Goal: Check status: Check status

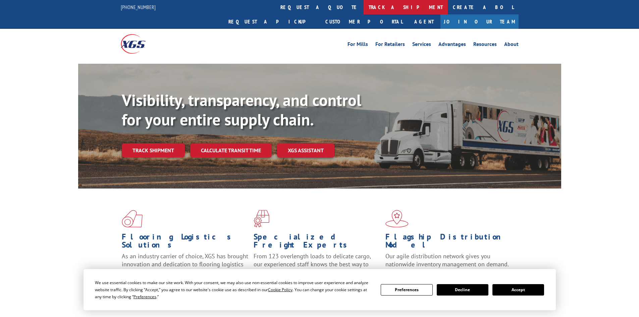
click at [363, 5] on link "track a shipment" at bounding box center [405, 7] width 84 height 14
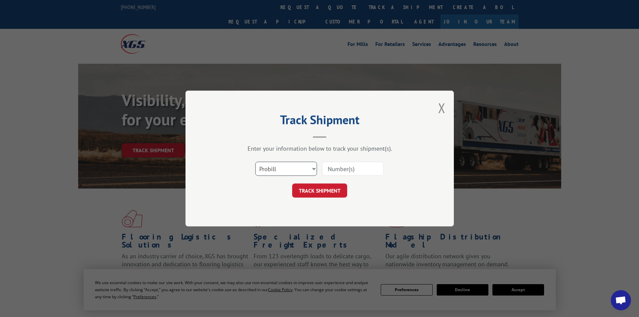
drag, startPoint x: 313, startPoint y: 169, endPoint x: 311, endPoint y: 172, distance: 4.0
click at [313, 169] on select "Select category... Probill BOL PO" at bounding box center [286, 169] width 62 height 14
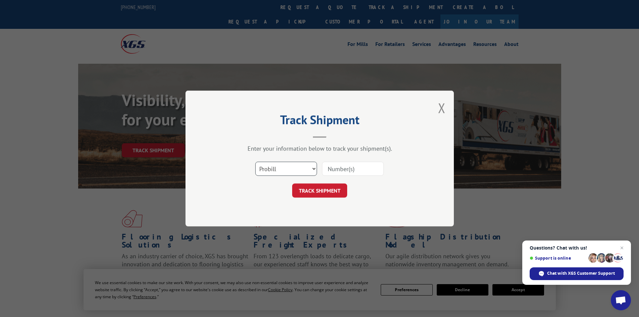
select select "bol"
click at [255, 162] on select "Select category... Probill BOL PO" at bounding box center [286, 169] width 62 height 14
paste input "449418"
type input "449418"
click at [321, 187] on button "TRACK SHIPMENT" at bounding box center [319, 190] width 55 height 14
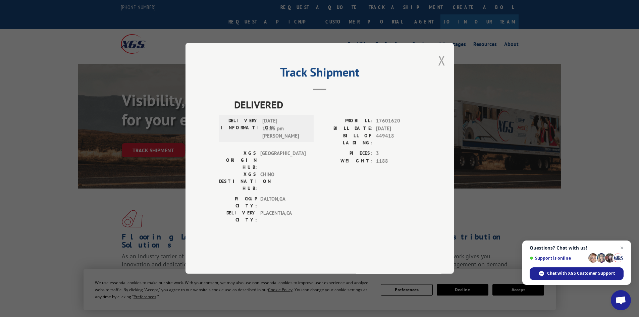
click at [441, 69] on button "Close modal" at bounding box center [441, 60] width 7 height 18
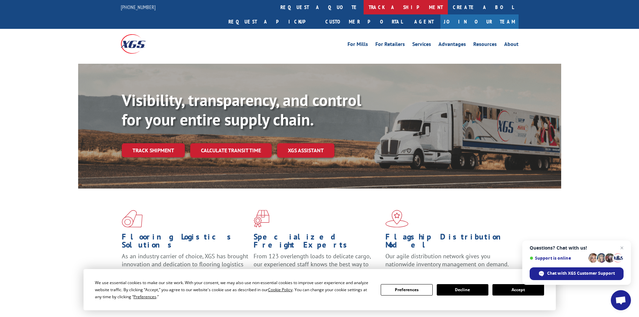
click at [363, 6] on link "track a shipment" at bounding box center [405, 7] width 84 height 14
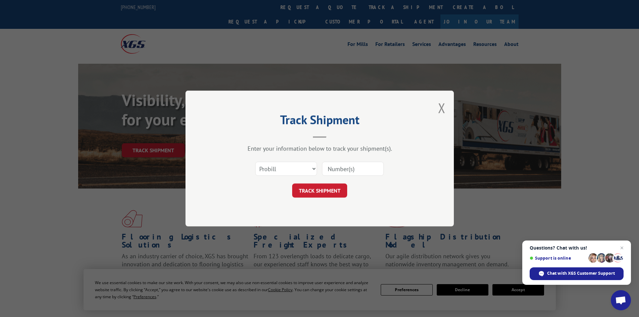
paste input "17517246"
type input "17517246"
click at [327, 191] on button "TRACK SHIPMENT" at bounding box center [319, 190] width 55 height 14
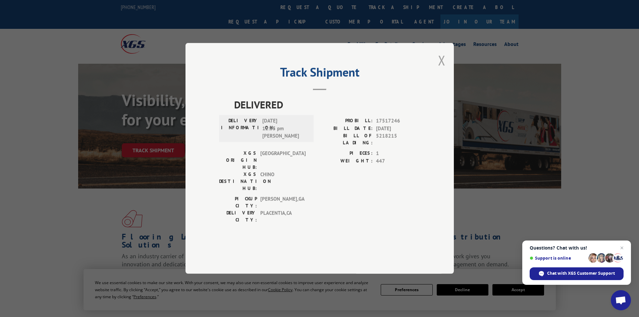
click at [439, 69] on button "Close modal" at bounding box center [441, 60] width 7 height 18
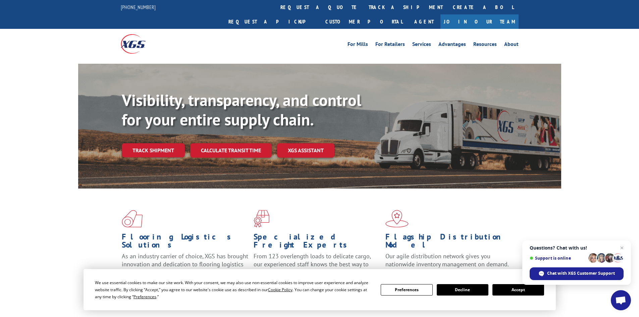
click at [468, 289] on button "Decline" at bounding box center [463, 289] width 52 height 11
